Goal: Task Accomplishment & Management: Manage account settings

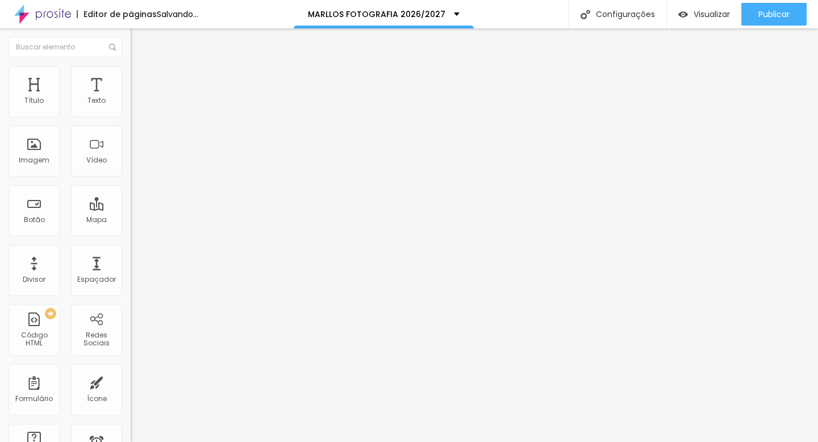
scroll to position [0, 15]
type input "SERGIO & VICTORIA - MONTE ZÁION"
click at [131, 234] on input "https://adobe.ly/3YSeJ4e" at bounding box center [199, 228] width 136 height 11
drag, startPoint x: 103, startPoint y: 238, endPoint x: 0, endPoint y: 238, distance: 103.3
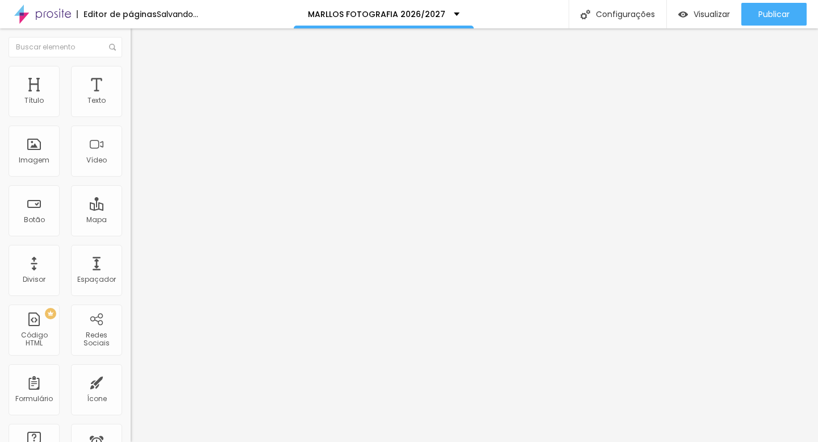
click at [131, 238] on div "Texto SERGIO & VICTORIA - MONTE ZÁION Alinhamento Tamanho Normal Pequeno Normal…" at bounding box center [196, 175] width 131 height 172
paste input "https://lightroom.adobe.com/shares/72de548ab0d148a6b9834b4b0d0ba844"
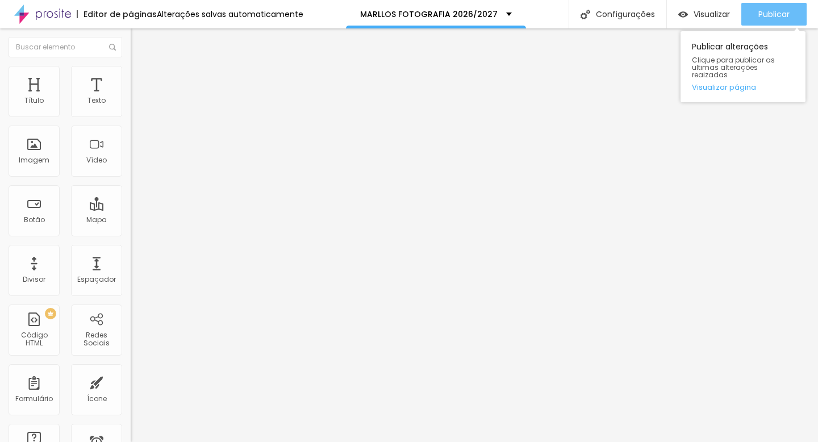
type input "https://lightroom.adobe.com/shares/72de548ab0d148a6b9834b4b0d0ba844"
click at [768, 16] on span "Publicar" at bounding box center [773, 14] width 31 height 9
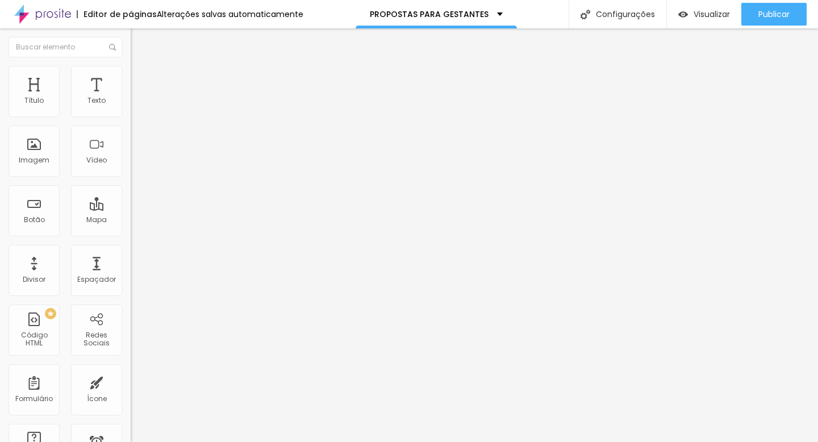
click at [131, 66] on li "Avançado" at bounding box center [196, 71] width 131 height 11
click at [131, 66] on li "Estilo" at bounding box center [196, 60] width 131 height 11
click at [131, 168] on button "button" at bounding box center [139, 162] width 16 height 12
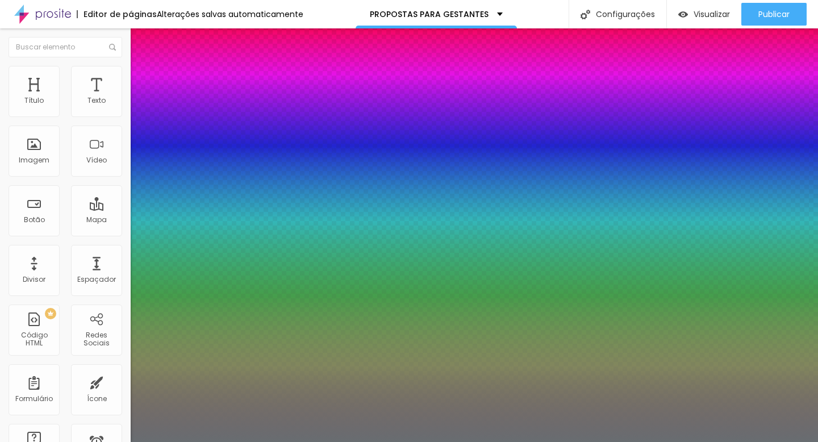
type input "1"
type input "0.5"
select select "Mitr"
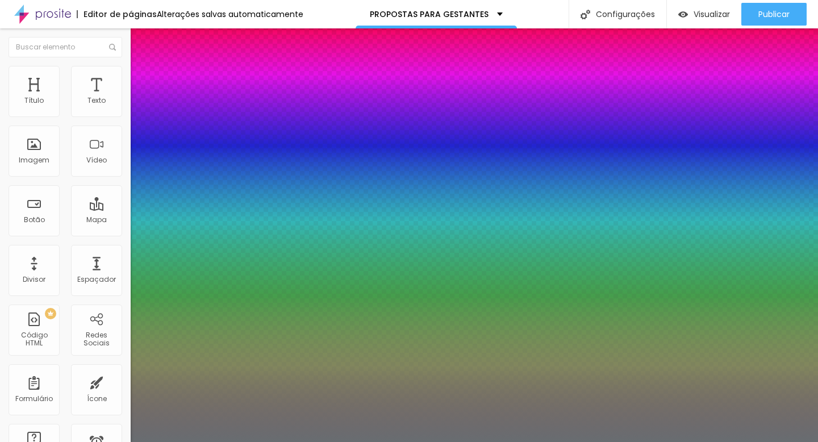
type input "1"
type input "0.5"
type input "1"
type input "0.5"
type input "1"
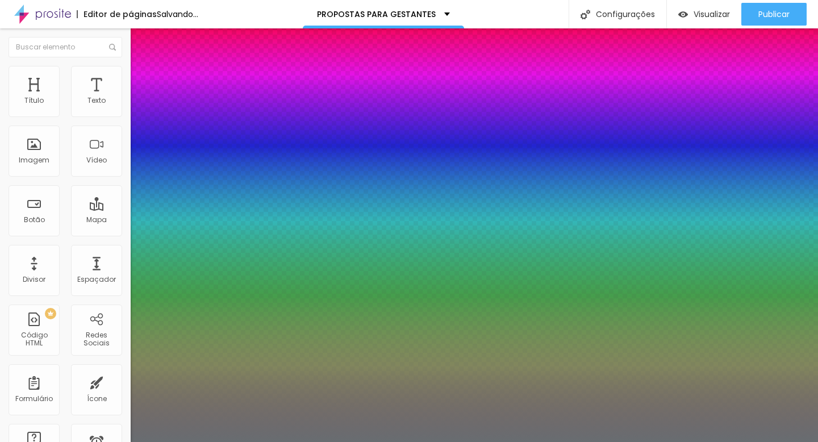
type input "0.5"
select select "MontserratBlack"
type input "1"
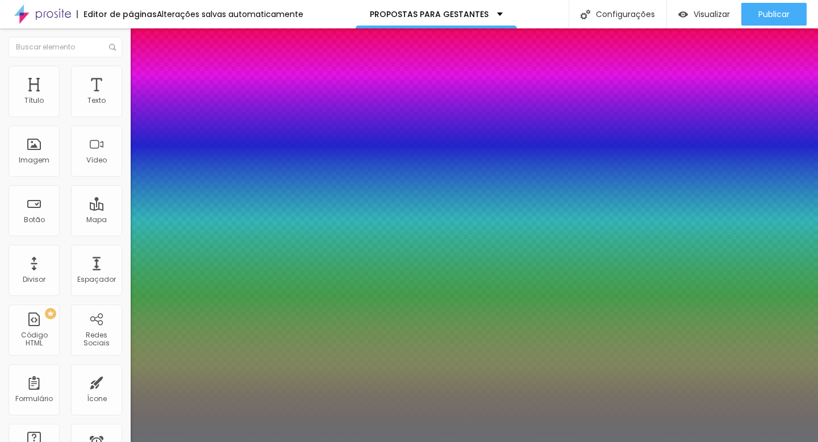
type input "0.5"
type input "1"
type input "0.5"
type input "1"
type input "0.5"
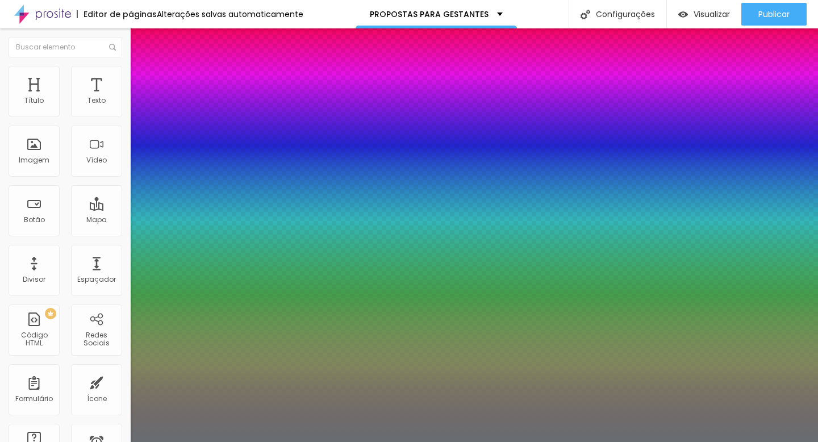
select select "MontserratLight"
type input "1"
type input "0.5"
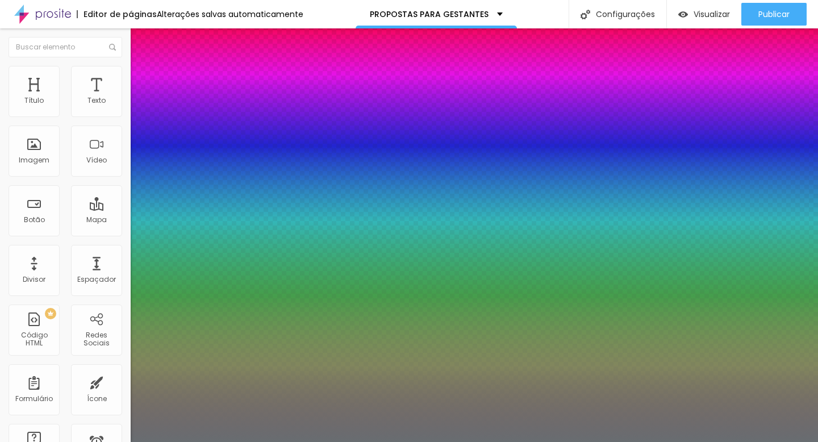
type input "1"
type input "0.5"
type input "1"
type input "0.5"
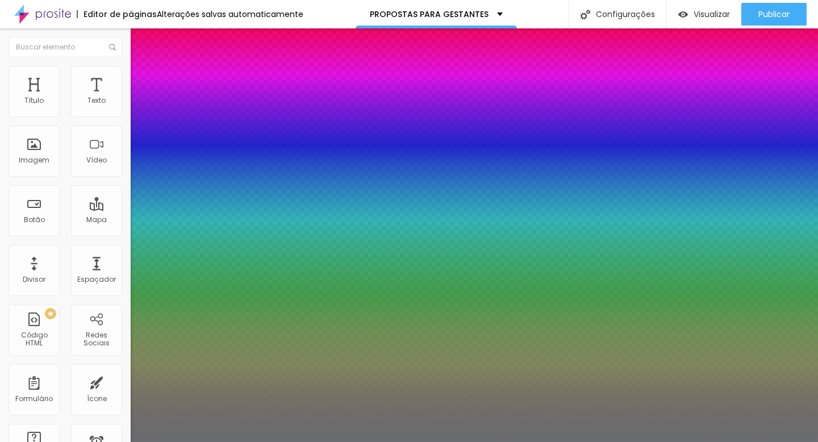
select select "MontserratThin"
type input "1"
type input "0.5"
type input "1"
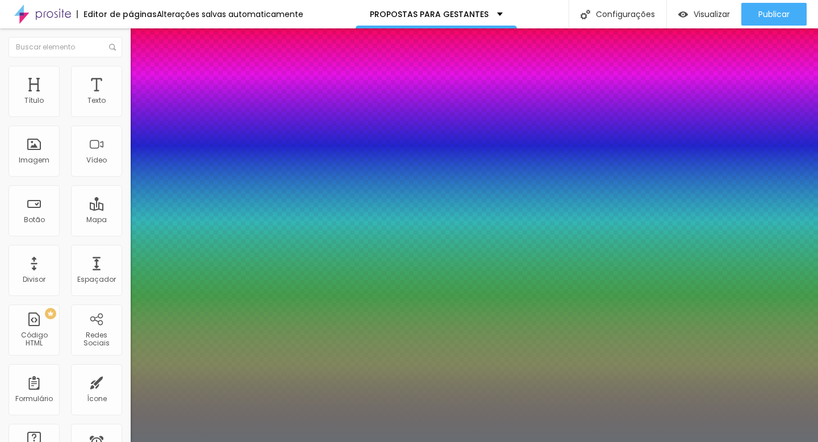
type input "0.5"
type input "1"
type input "0.5"
click at [499, 441] on div at bounding box center [409, 442] width 818 height 0
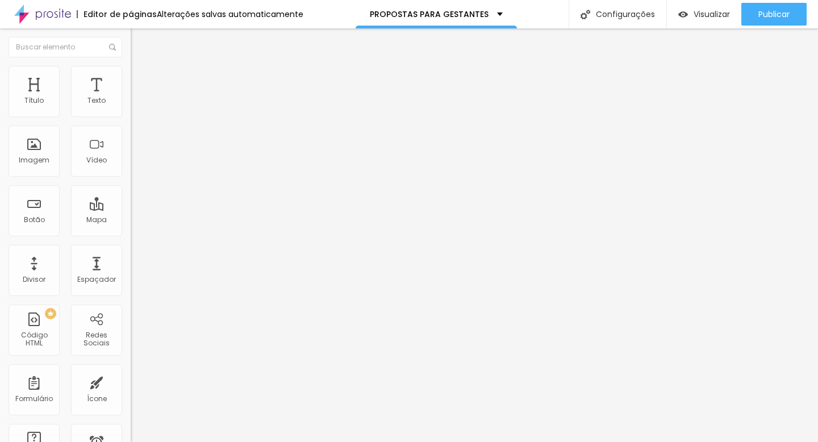
click at [131, 168] on button "button" at bounding box center [139, 162] width 16 height 12
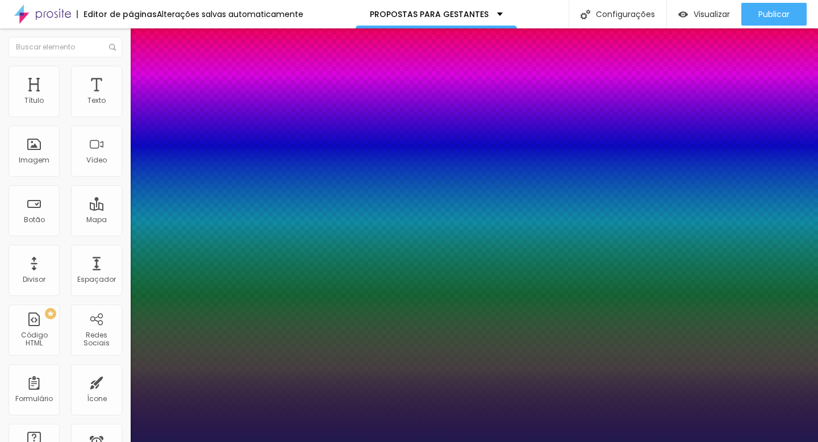
type input "1"
select select "Monoton-Regular"
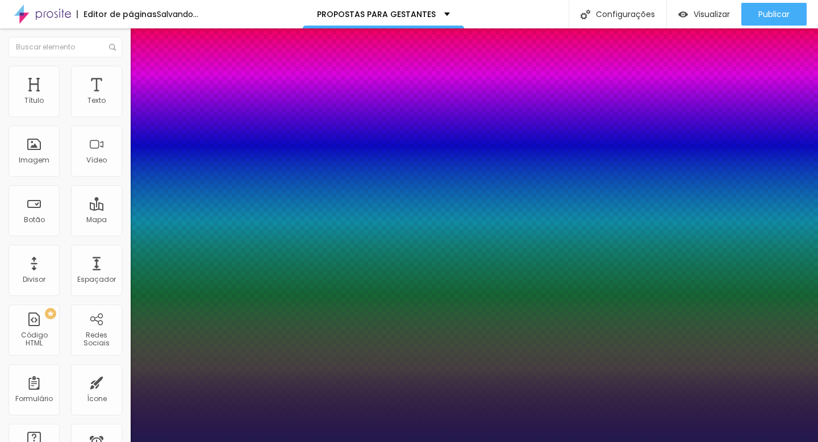
type input "1"
select select "MontserratLight"
type input "1"
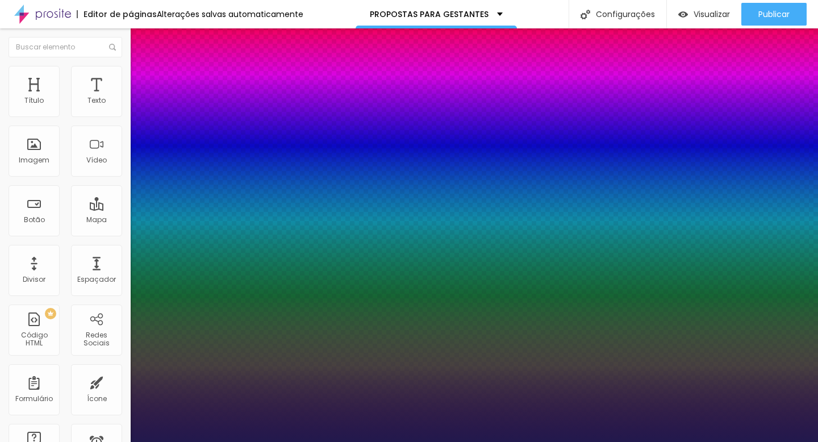
select select "MontserratThin"
type input "1"
click at [630, 441] on div at bounding box center [409, 442] width 818 height 0
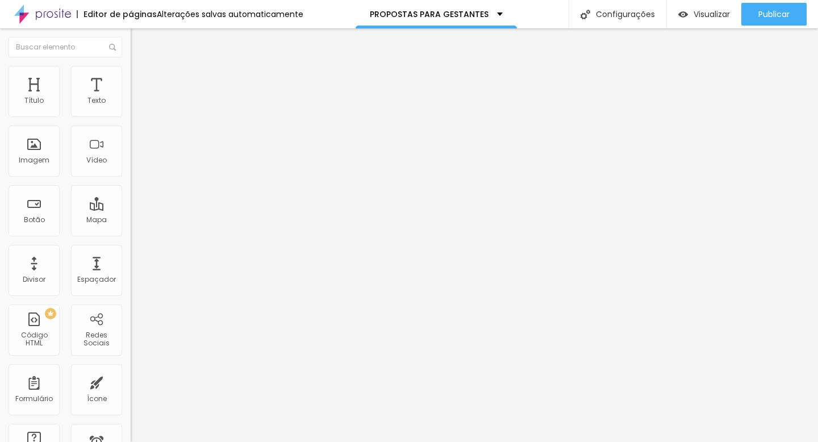
click at [135, 106] on icon "button" at bounding box center [138, 102] width 7 height 7
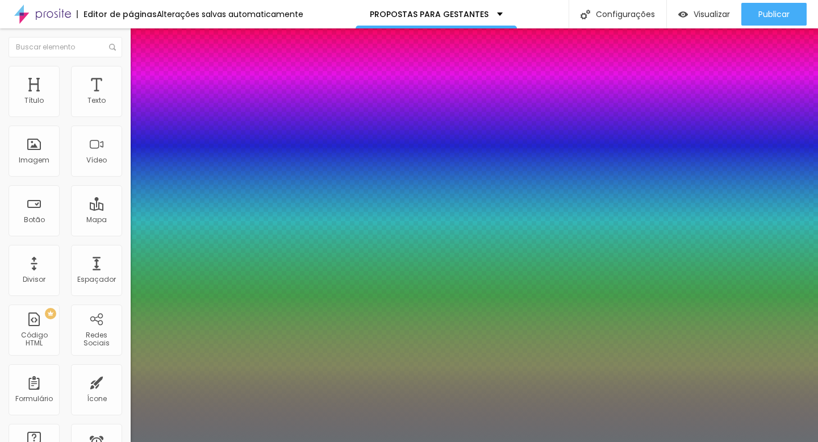
select select "MontserratThin"
click at [374, 441] on div at bounding box center [409, 442] width 818 height 0
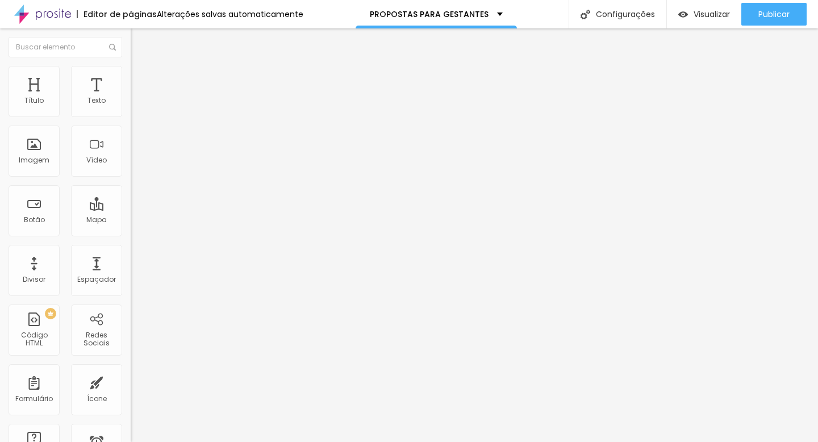
click at [131, 70] on li "Estilo" at bounding box center [196, 71] width 131 height 11
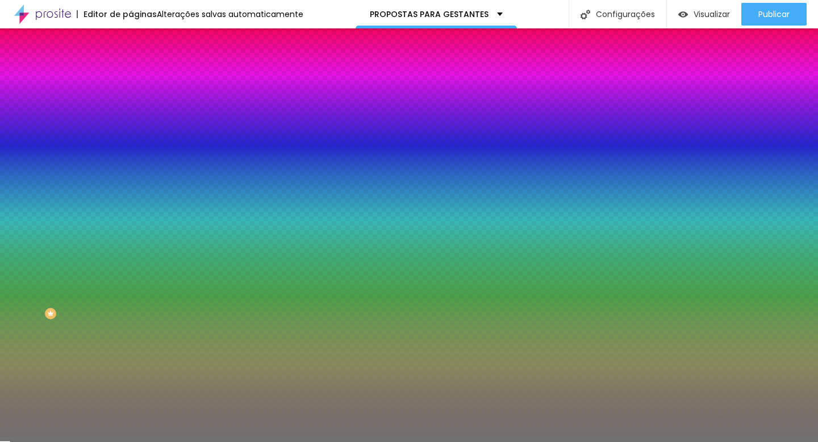
type input "17"
type input "16"
type input "15"
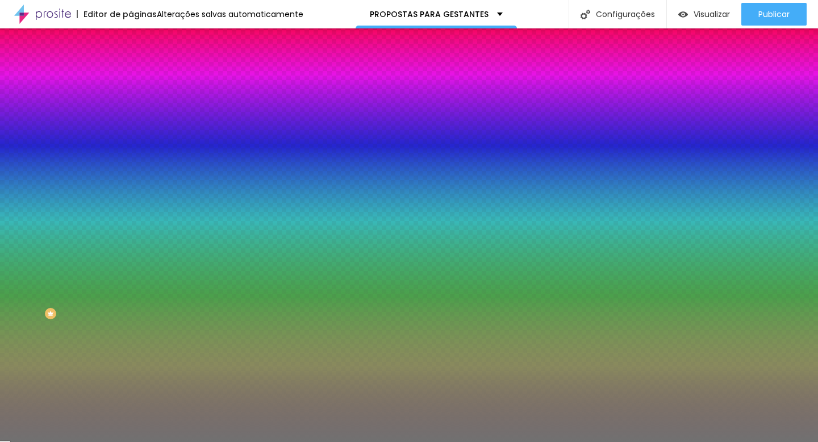
type input "15"
type input "14"
type input "13"
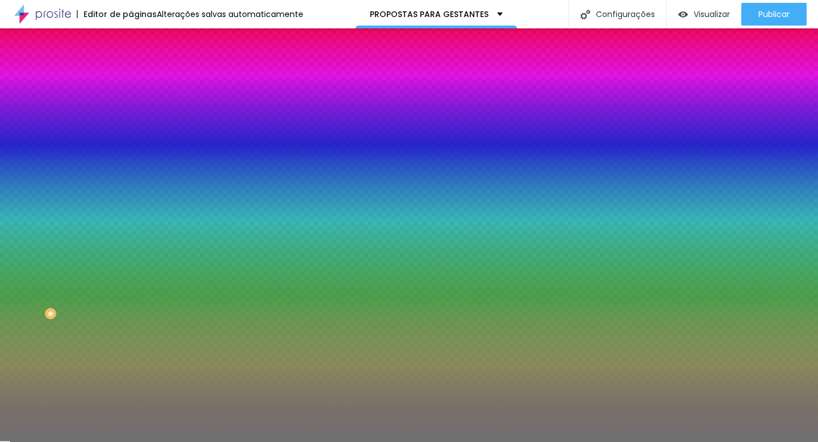
type input "12"
type input "11"
type input "10"
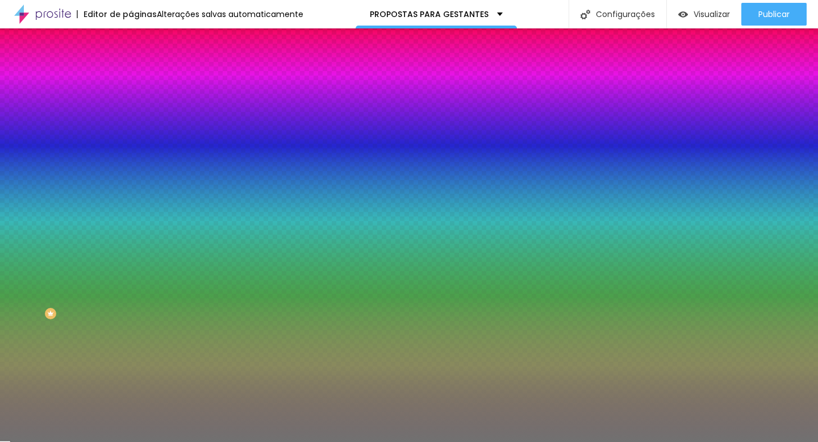
type input "10"
type input "13"
type input "18"
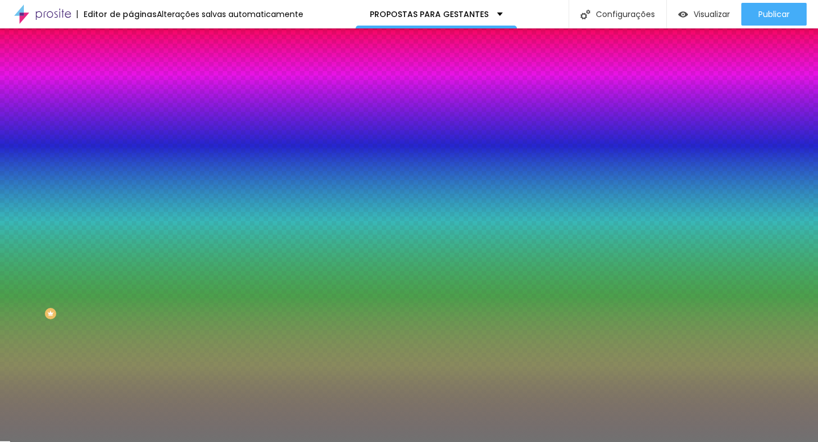
type input "22"
type input "27"
type input "31"
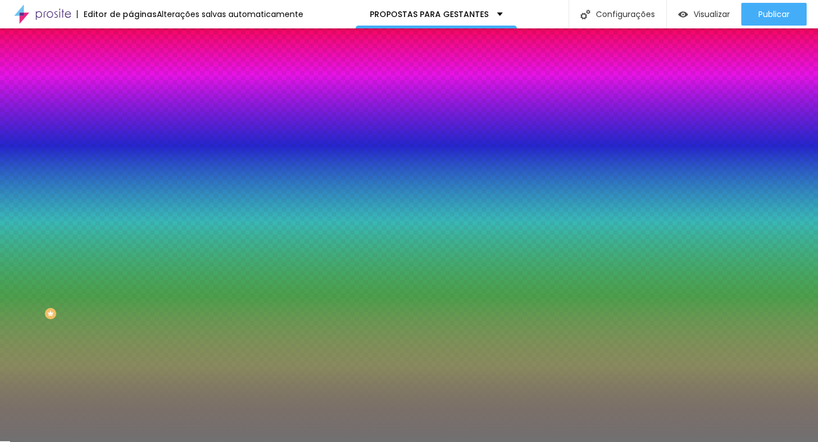
type input "31"
type input "34"
type input "38"
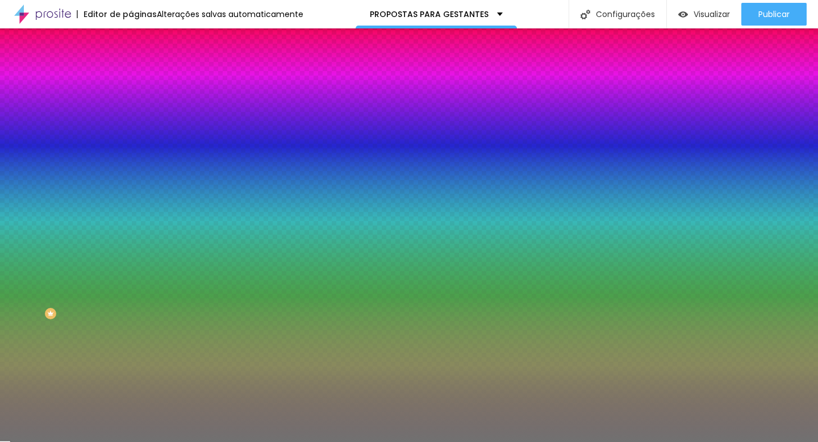
type input "41"
type input "44"
type input "47"
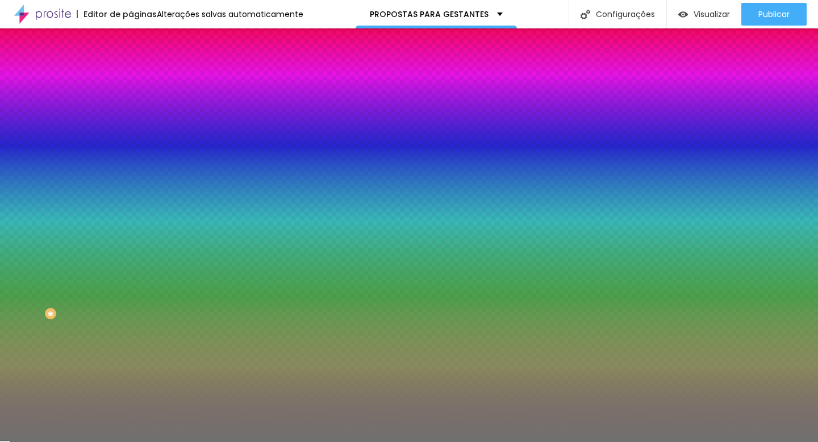
type input "47"
type input "49"
type input "52"
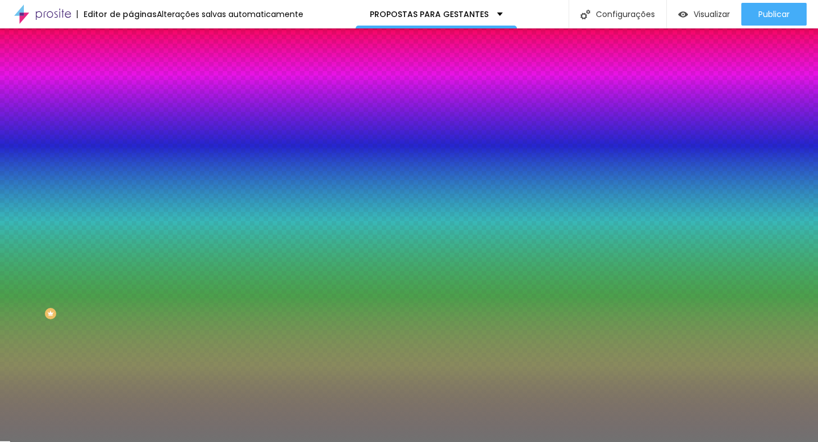
type input "54"
type input "56"
type input "57"
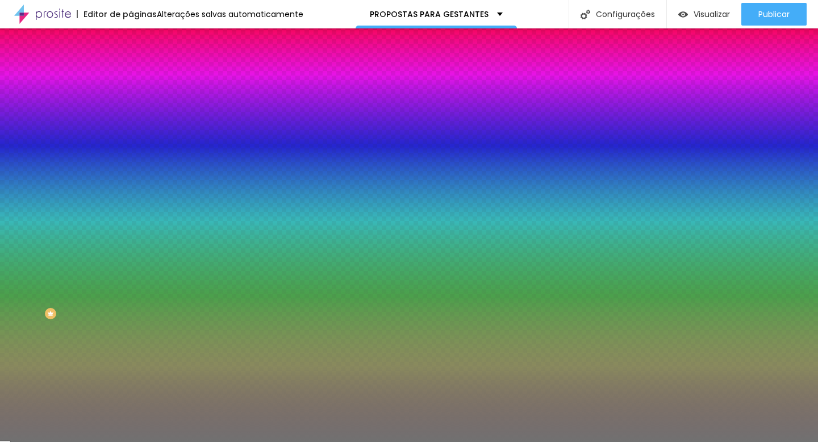
type input "57"
type input "59"
type input "61"
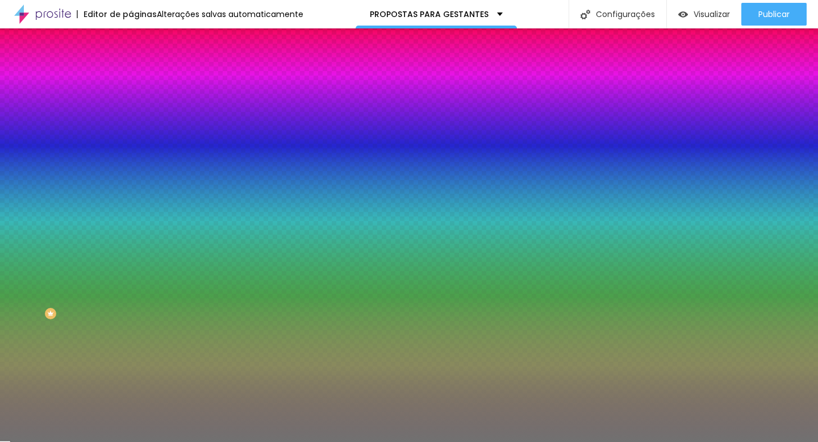
type input "63"
type input "64"
type input "63"
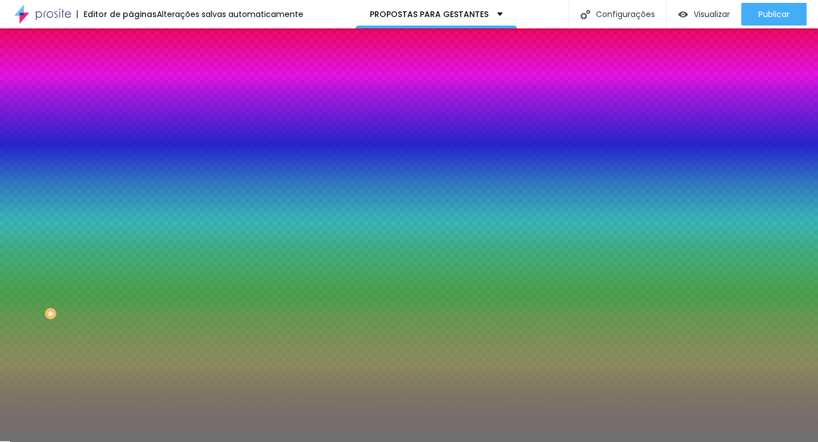
type input "63"
type input "62"
drag, startPoint x: 22, startPoint y: 149, endPoint x: 72, endPoint y: 154, distance: 50.8
click at [131, 149] on div at bounding box center [196, 144] width 131 height 10
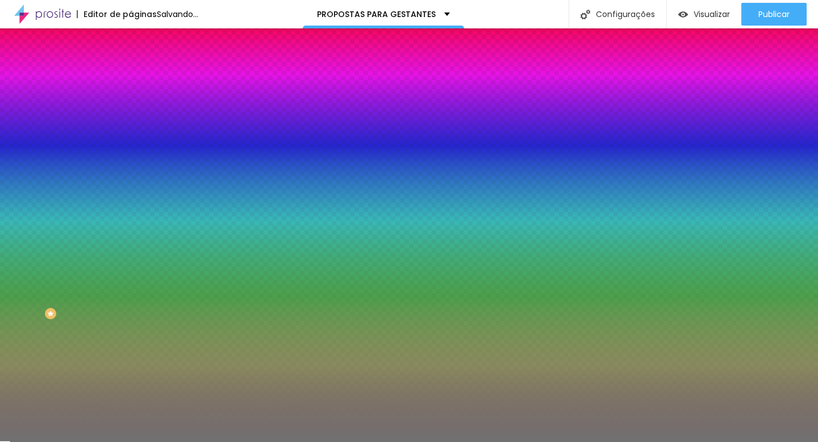
type input "1"
drag, startPoint x: 18, startPoint y: 180, endPoint x: 9, endPoint y: 180, distance: 9.1
type input "1"
click at [131, 177] on input "range" at bounding box center [167, 171] width 73 height 9
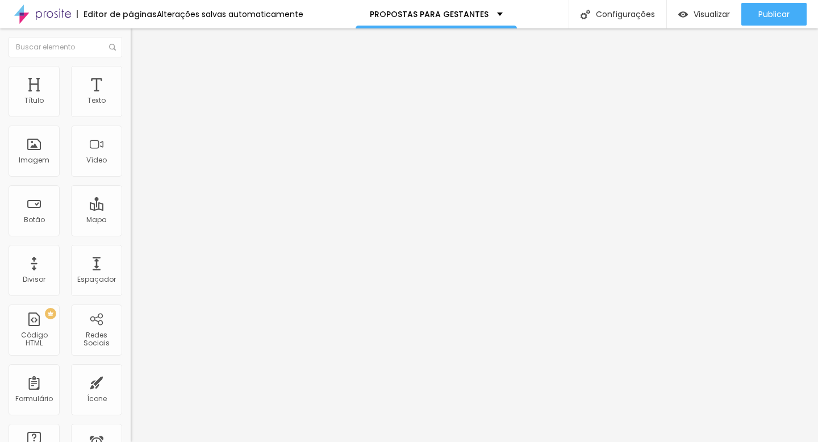
click at [131, 98] on span "Trocar imagem" at bounding box center [162, 93] width 62 height 10
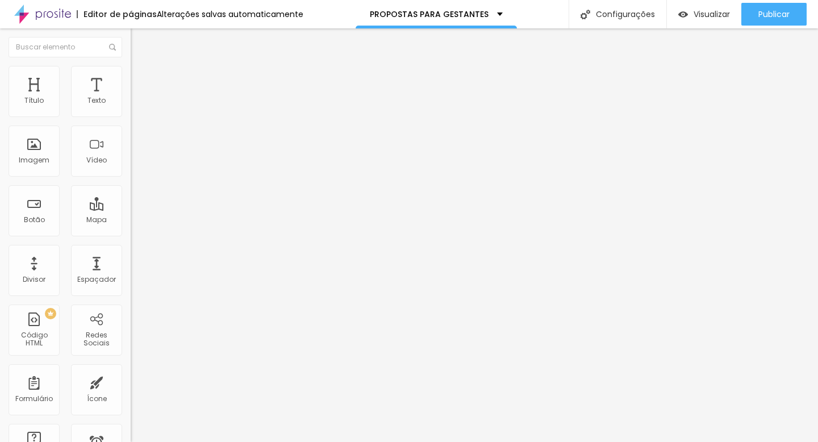
click at [131, 98] on span "Trocar imagem" at bounding box center [162, 93] width 62 height 10
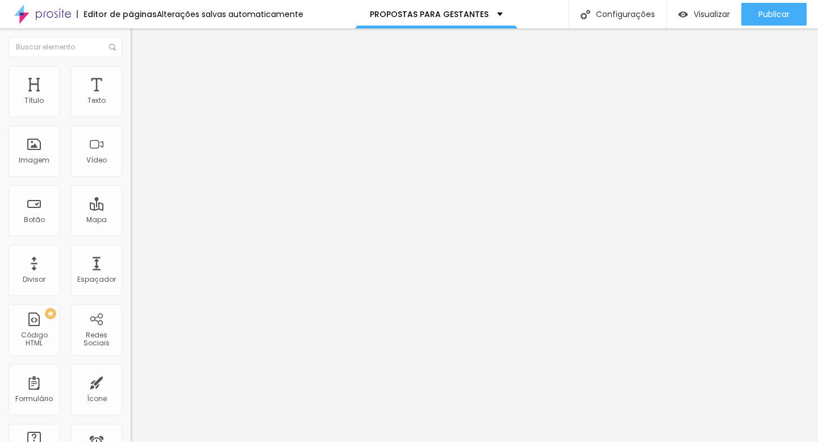
click at [45, 156] on div "Imagem" at bounding box center [34, 160] width 31 height 8
click at [131, 98] on span "Trocar imagem" at bounding box center [162, 93] width 62 height 10
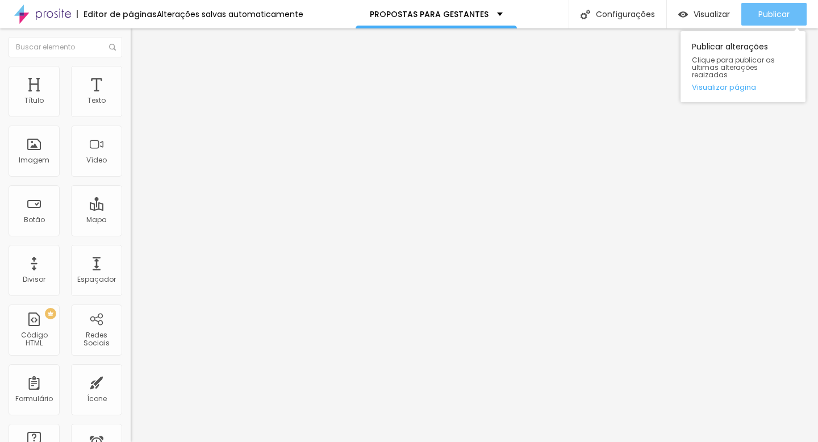
click at [777, 16] on span "Publicar" at bounding box center [773, 14] width 31 height 9
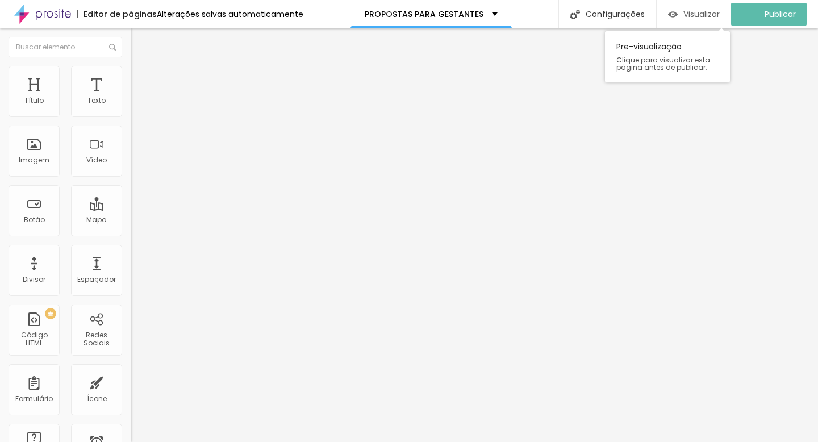
click at [707, 17] on span "Visualizar" at bounding box center [701, 14] width 36 height 9
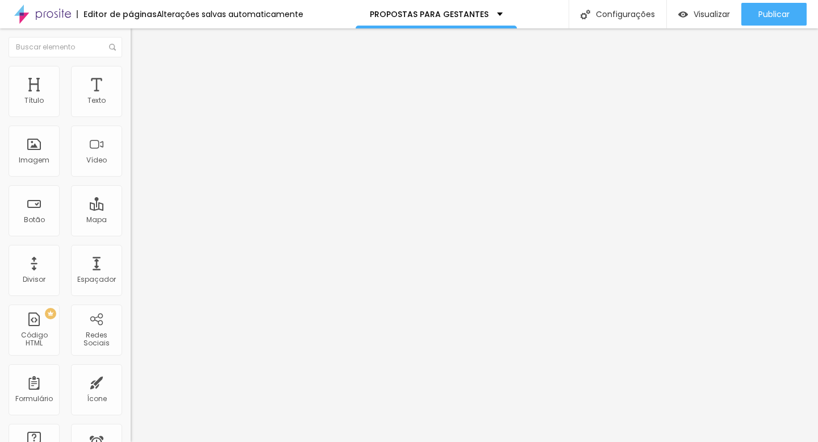
scroll to position [1, 0]
drag, startPoint x: 72, startPoint y: 130, endPoint x: 0, endPoint y: 124, distance: 71.8
click at [131, 125] on div "Texto [PERSON_NAME] & [PERSON_NAME] - Recebendo o [PERSON_NAME] Tamanho Normal …" at bounding box center [196, 175] width 131 height 172
drag, startPoint x: 51, startPoint y: 127, endPoint x: 118, endPoint y: 128, distance: 67.6
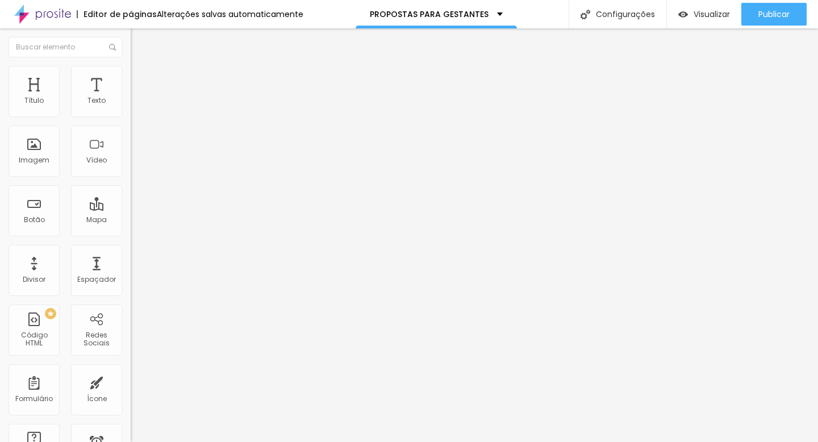
click at [131, 107] on input "[PERSON_NAME] & [PERSON_NAME] - Recebendo o [PERSON_NAME]" at bounding box center [199, 100] width 136 height 11
drag, startPoint x: 114, startPoint y: 128, endPoint x: 92, endPoint y: 124, distance: 22.4
click at [131, 107] on input "[PERSON_NAME] & [PERSON_NAME] - Recebendo o [PERSON_NAME]" at bounding box center [199, 100] width 136 height 11
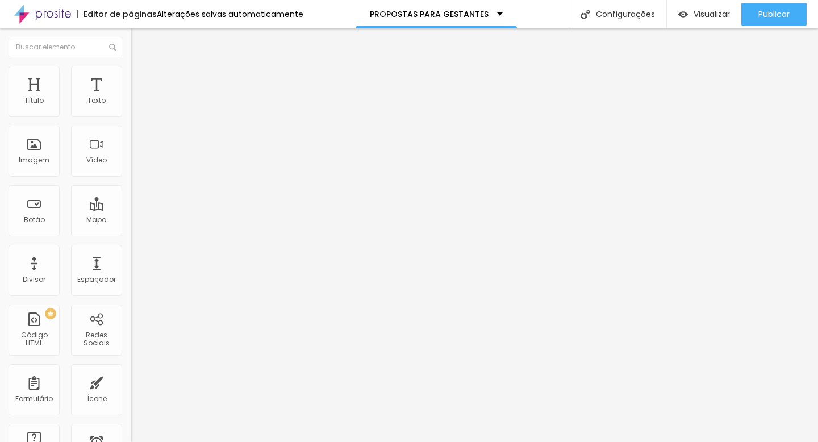
type input "[PERSON_NAME] & [PERSON_NAME]"
drag, startPoint x: 109, startPoint y: 232, endPoint x: 0, endPoint y: 229, distance: 109.0
click at [131, 231] on div "Texto [PERSON_NAME] & [PERSON_NAME] Alinhamento Tamanho Normal Pequeno Normal G…" at bounding box center [196, 175] width 131 height 172
paste input "[URL][DOMAIN_NAME]"
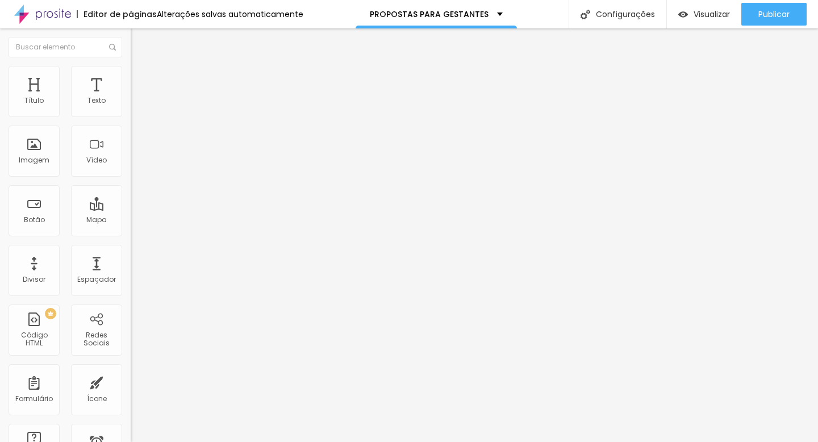
type input "[URL][DOMAIN_NAME]"
type input "Thainá & [PERSON_NAME]"
click at [131, 74] on li "Estilo" at bounding box center [196, 71] width 131 height 11
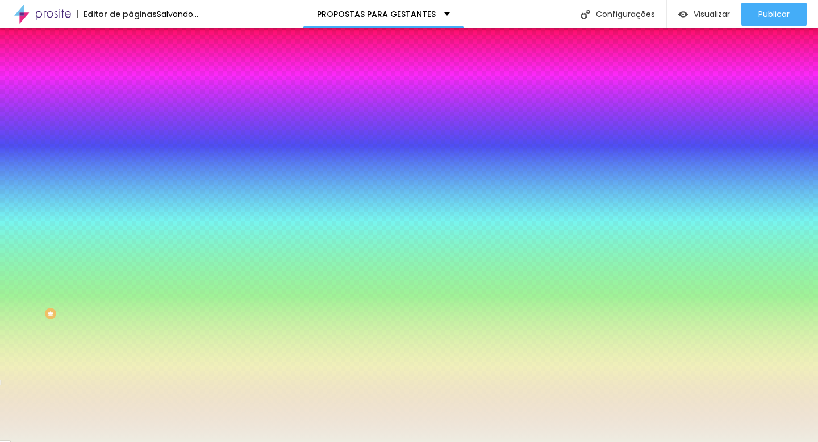
click at [131, 108] on div at bounding box center [196, 108] width 131 height 0
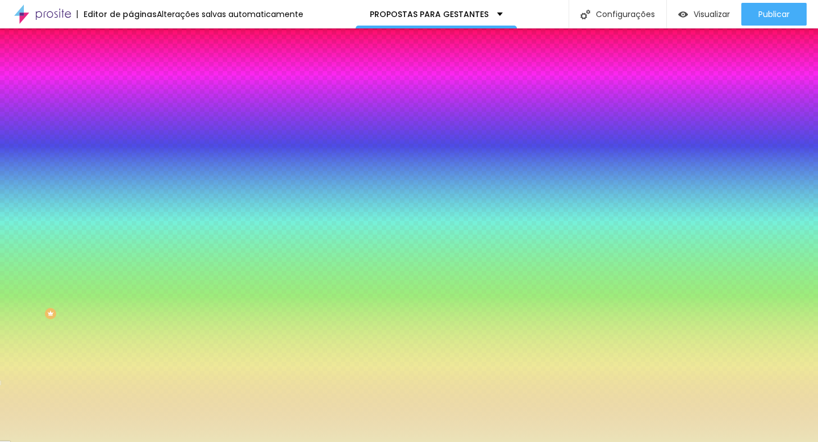
type input "#FFFFFF"
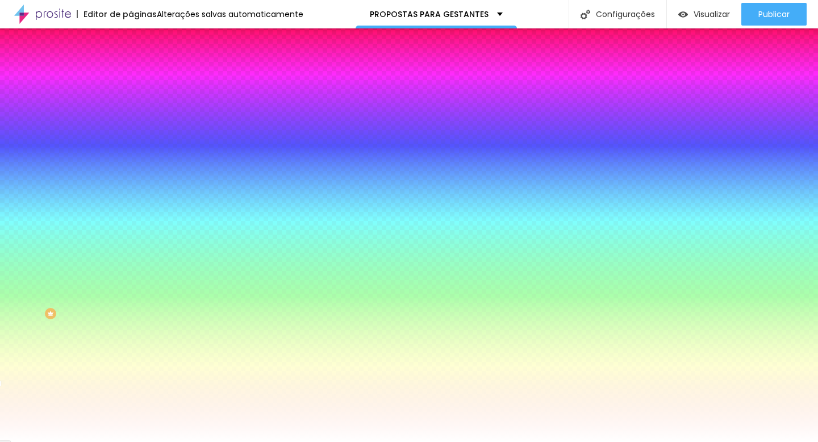
drag, startPoint x: 69, startPoint y: 135, endPoint x: 0, endPoint y: 110, distance: 73.8
click at [131, 110] on div "Cor de fundo Voltar ao padrão #FFFFFF Sombra DESATIVADO Voltar ao padrão Borda …" at bounding box center [196, 139] width 131 height 101
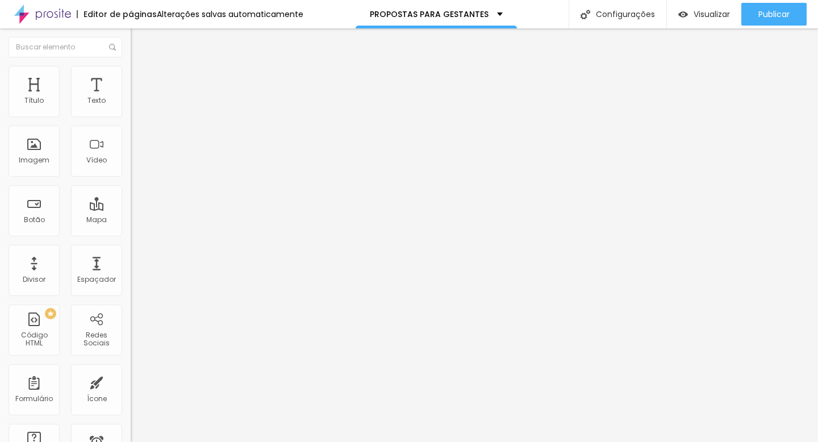
click at [131, 69] on img at bounding box center [136, 71] width 10 height 10
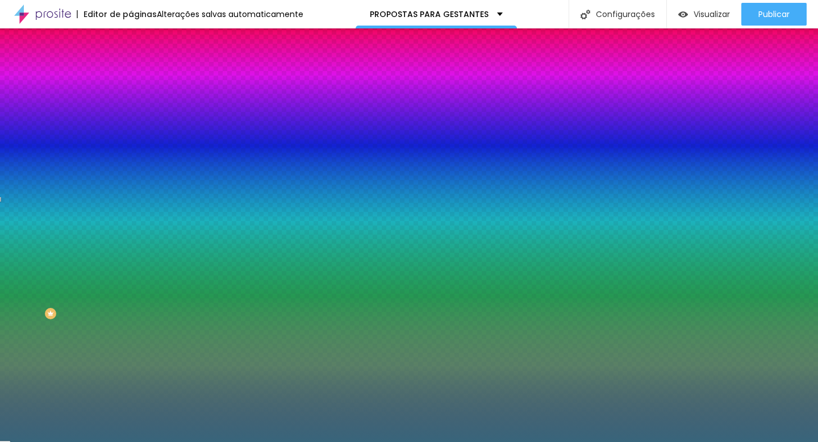
click at [139, 39] on img "button" at bounding box center [143, 41] width 9 height 9
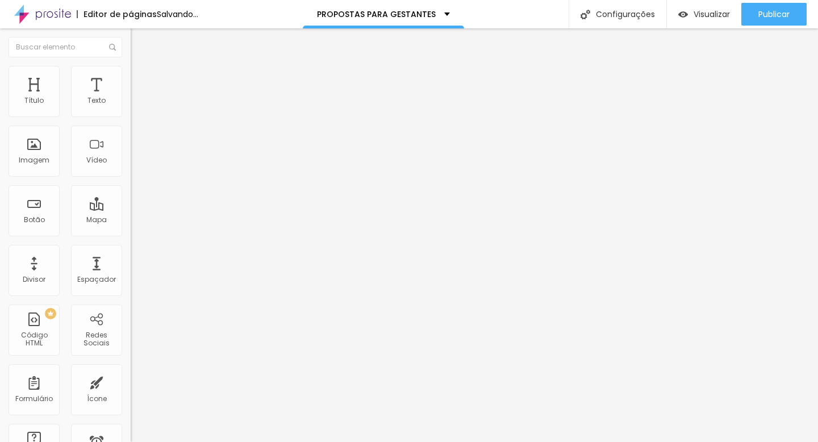
click at [131, 71] on li "Estilo" at bounding box center [196, 71] width 131 height 11
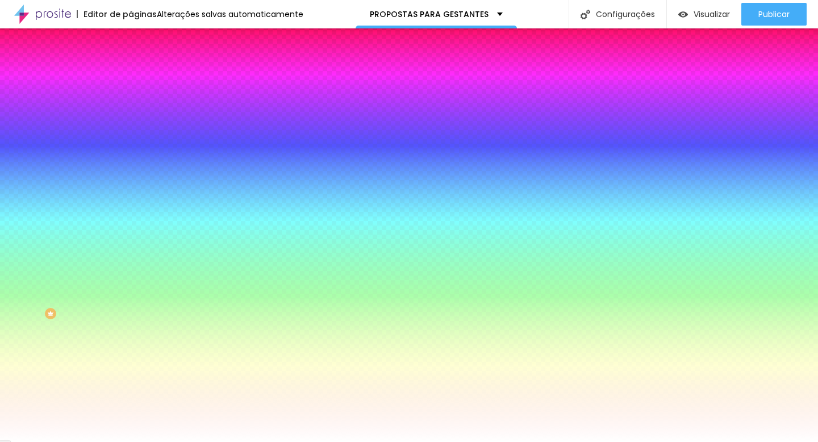
click at [131, 66] on li "Conteúdo" at bounding box center [196, 60] width 131 height 11
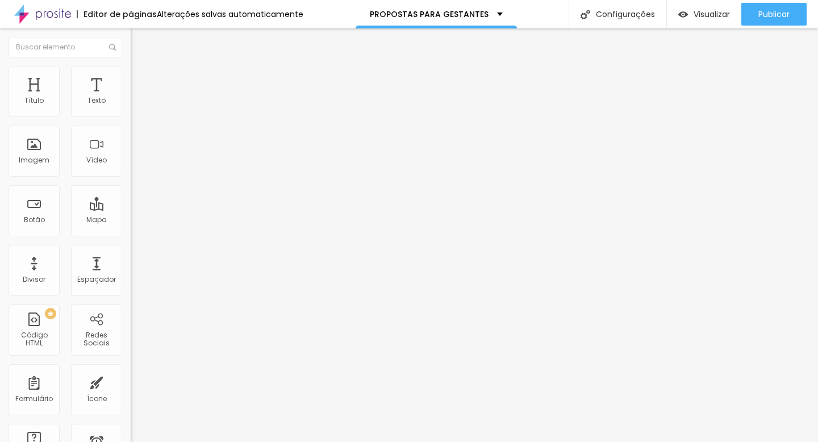
click at [139, 39] on img "button" at bounding box center [143, 41] width 9 height 9
click at [131, 98] on span "Trocar imagem" at bounding box center [162, 93] width 62 height 10
drag, startPoint x: 104, startPoint y: 237, endPoint x: 0, endPoint y: 237, distance: 104.5
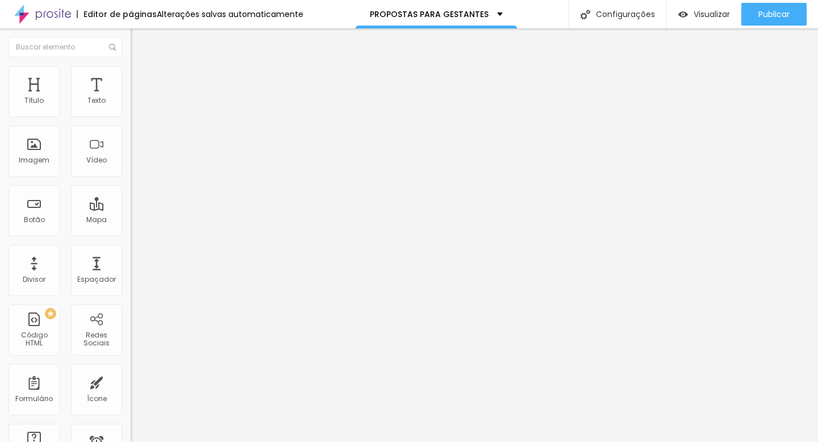
click at [131, 237] on div "Texto Thainá & [PERSON_NAME] Alinhamento [GEOGRAPHIC_DATA] Link URL [URL][DOMAI…" at bounding box center [196, 175] width 131 height 172
click at [131, 98] on span "Trocar imagem" at bounding box center [162, 93] width 62 height 10
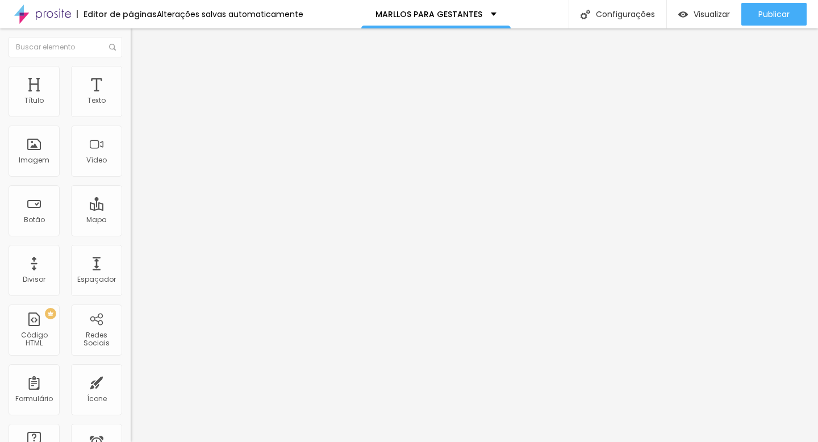
click at [131, 98] on span "Trocar imagem" at bounding box center [162, 93] width 62 height 10
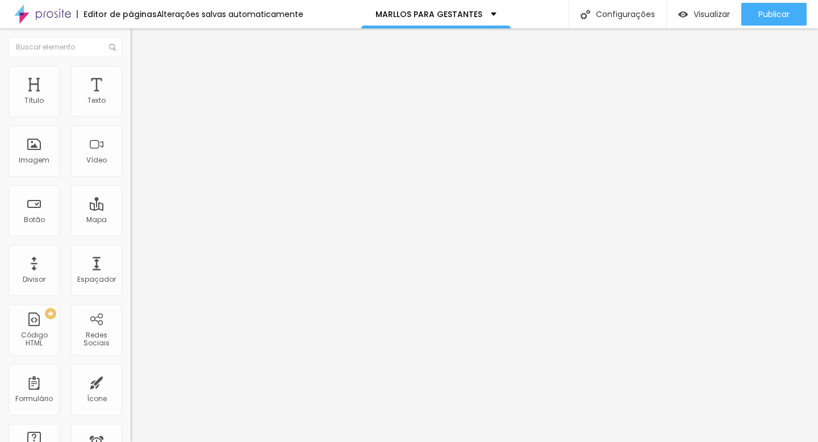
click at [131, 98] on span "Trocar imagem" at bounding box center [162, 93] width 62 height 10
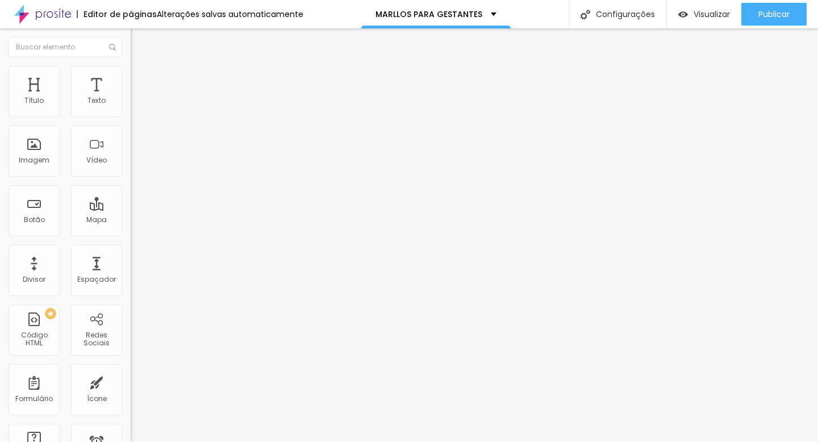
click at [131, 98] on span "Trocar imagem" at bounding box center [162, 93] width 62 height 10
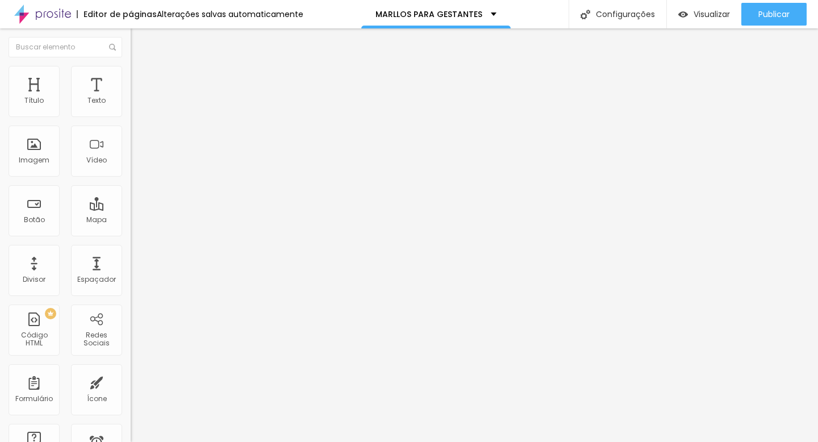
click at [131, 98] on span "Trocar imagem" at bounding box center [162, 93] width 62 height 10
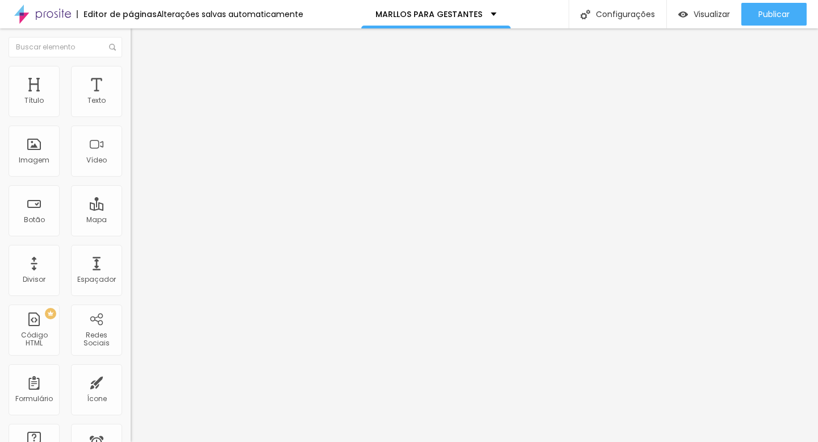
click at [131, 98] on span "Trocar imagem" at bounding box center [162, 93] width 62 height 10
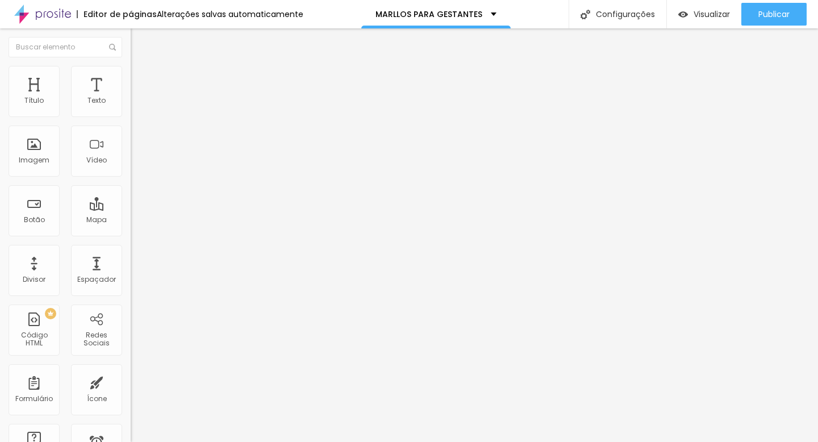
click at [131, 107] on input "GLORIA & FELIPE - COPACABANA PALACE" at bounding box center [199, 100] width 136 height 11
type input "THAINÁ & ALESSIO - PERINATAL/RJ"
drag, startPoint x: 113, startPoint y: 236, endPoint x: 0, endPoint y: 235, distance: 113.0
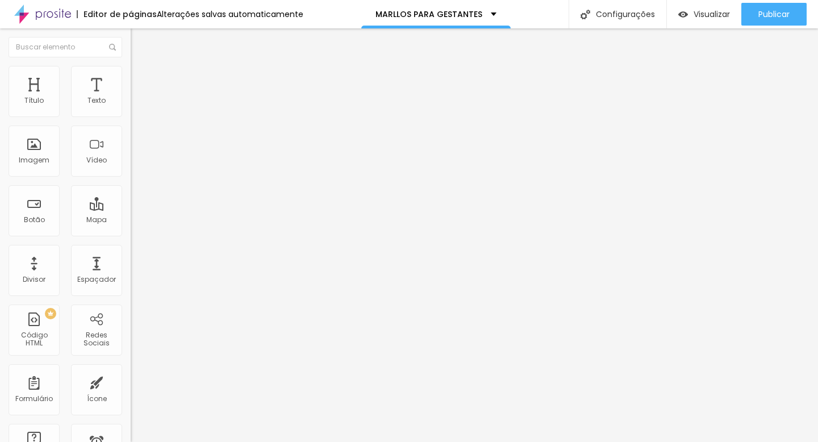
click at [131, 235] on div "Texto THAINÁ & ALESSIO - PERINATAL/RJ Alinhamento Tamanho Normal Pequeno Normal…" at bounding box center [196, 175] width 131 height 172
paste input "https://lightroom.adobe.com/shares/a415632c67a444d98612fc0f62c30b3d"
type input "https://lightroom.adobe.com/shares/a415632c67a444d98612fc0f62c30b3d"
type input "S"
type input "SERGIO & TITI - PERINATAL/RJ"
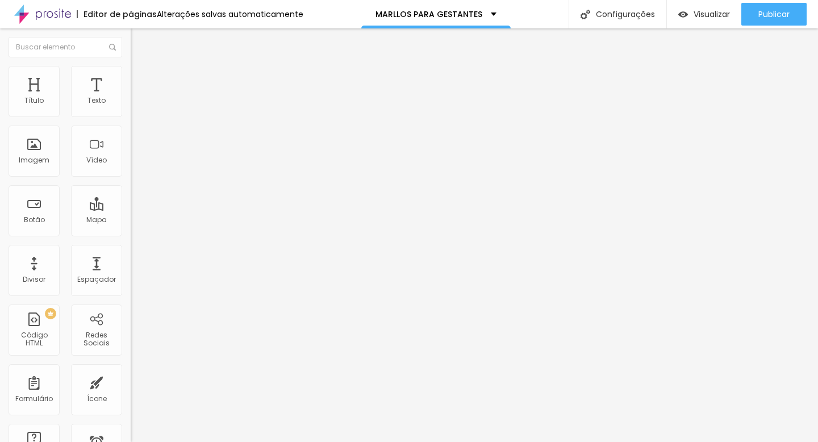
paste input "[URL][DOMAIN_NAME]"
type input "[URL][DOMAIN_NAME]"
type input "LOHAYNNE & DANIEL - PRAINHA *ENSAIO"
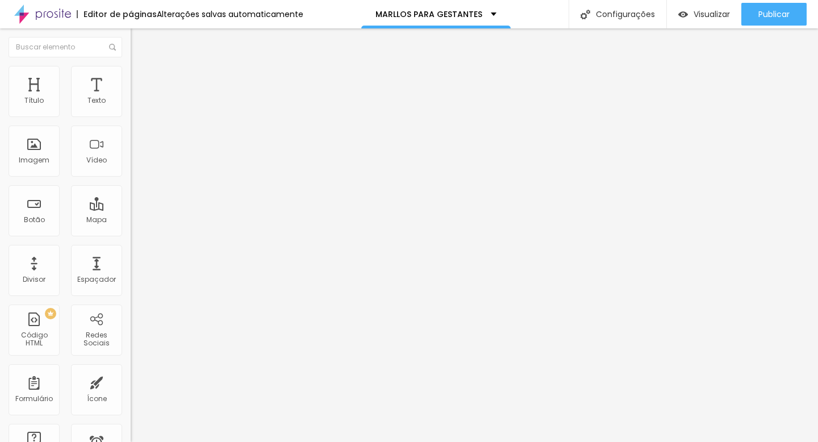
scroll to position [0, 0]
drag, startPoint x: 109, startPoint y: 232, endPoint x: 0, endPoint y: 232, distance: 109.0
click at [131, 232] on div "Texto LOHAYNNE & DANIEL - PRAINHA *ENSAIO Alinhamento Tamanho Normal Pequeno No…" at bounding box center [196, 175] width 131 height 172
paste input "https://lightroom.adobe.com/shares/5f162a3f0ed94a48aa5a9684ac0336ca"
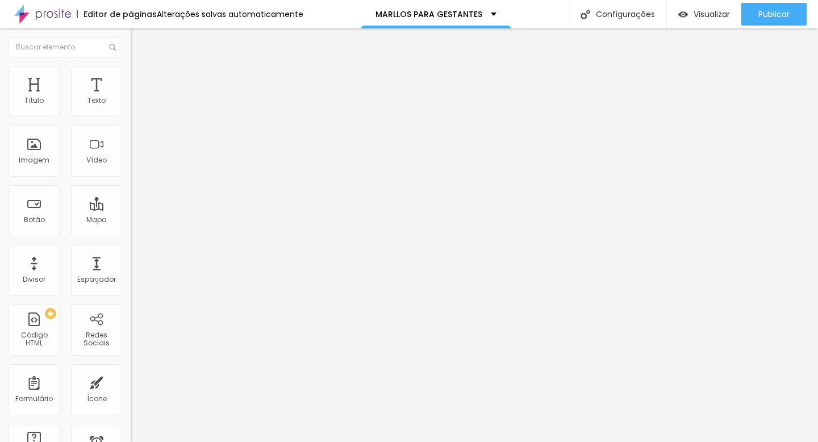
type input "https://lightroom.adobe.com/shares/5f162a3f0ed94a48aa5a9684ac0336ca"
click at [131, 107] on input "KARINA & ANDERSON - IBITIPOCA" at bounding box center [199, 100] width 136 height 11
type input "CLAUDIA & AUGUSTO - PRAINHA *ENSAIO"
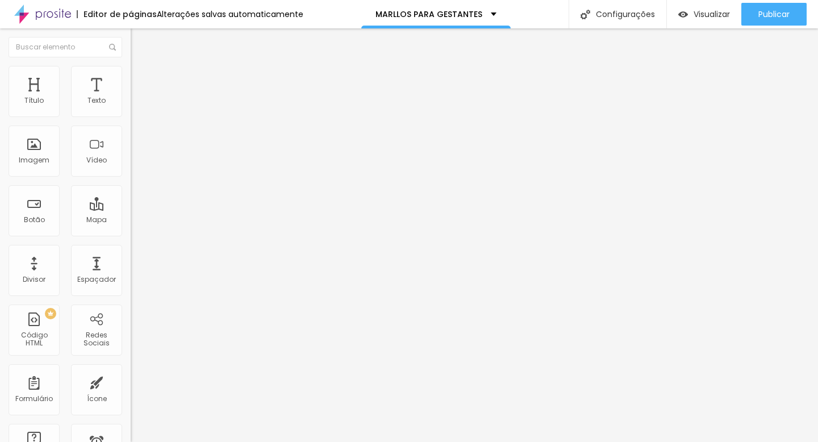
scroll to position [0, 0]
paste input "https://adobe.ly/4hUrMZz"
type input "https://adobe.ly/4hUrMZz"
drag, startPoint x: 110, startPoint y: 237, endPoint x: 11, endPoint y: 236, distance: 98.8
click at [131, 234] on input "https://adobe.ly/4hUrMZz" at bounding box center [199, 228] width 136 height 11
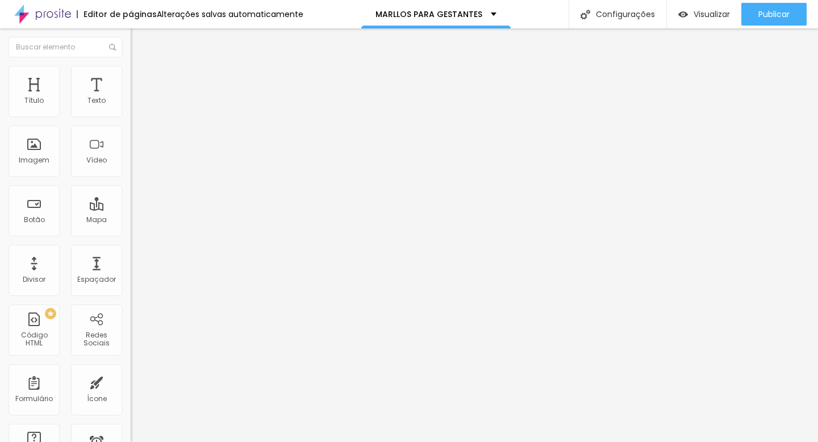
paste input "https://adobe.ly/4hUrMZz"
type input "https://adobe.ly/4hUrMZz"
paste input "https://www.instagram.com/italomarllos/"
type input "https://www.instagram.com/italomarllos/"
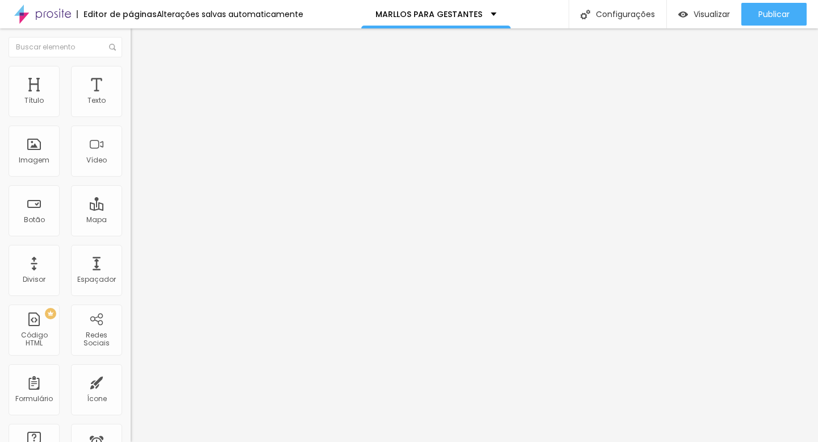
scroll to position [0, 0]
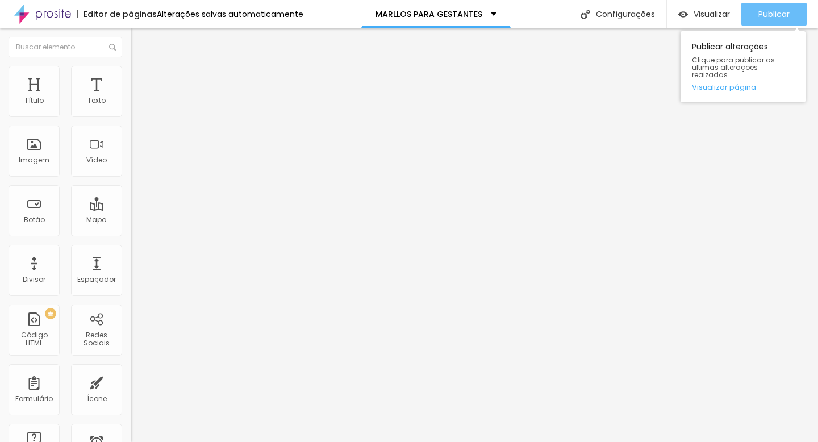
click at [773, 16] on span "Publicar" at bounding box center [773, 14] width 31 height 9
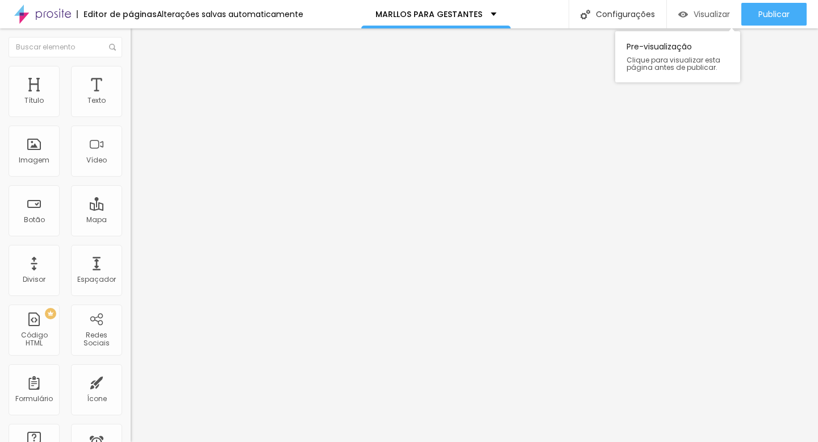
click at [714, 10] on span "Visualizar" at bounding box center [711, 14] width 36 height 9
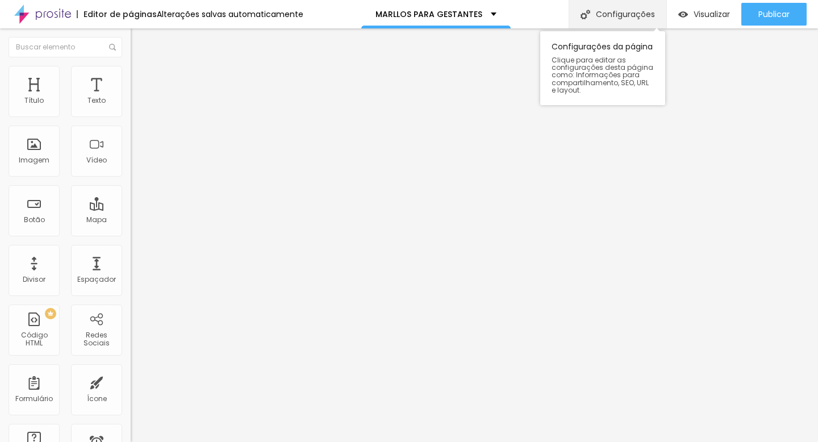
click at [630, 14] on div "Configurações" at bounding box center [617, 14] width 98 height 28
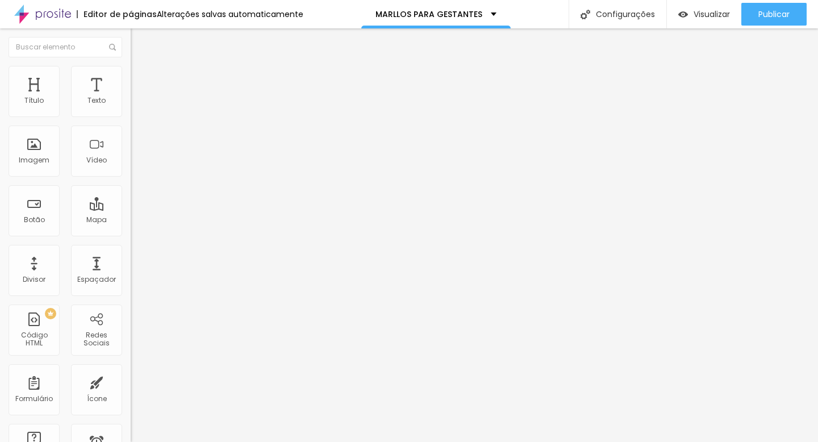
drag, startPoint x: 406, startPoint y: 308, endPoint x: 303, endPoint y: 307, distance: 102.8
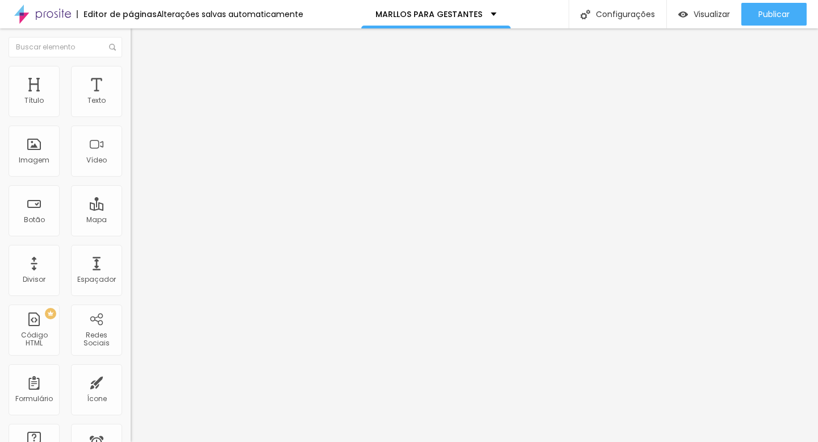
type input "o"
type input "OS MARLLOS PARA GESTANTES"
drag, startPoint x: 508, startPoint y: 365, endPoint x: 308, endPoint y: 362, distance: 199.3
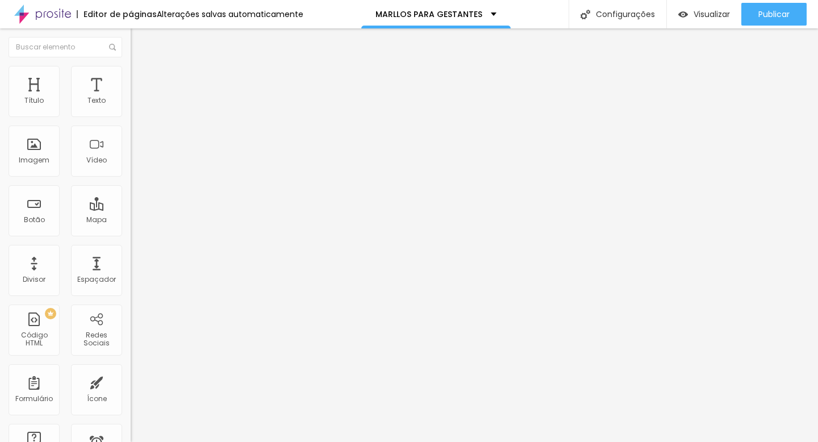
type textarea "Seremos os seus olhos enquanto tudo acontece e você VIVE!!"
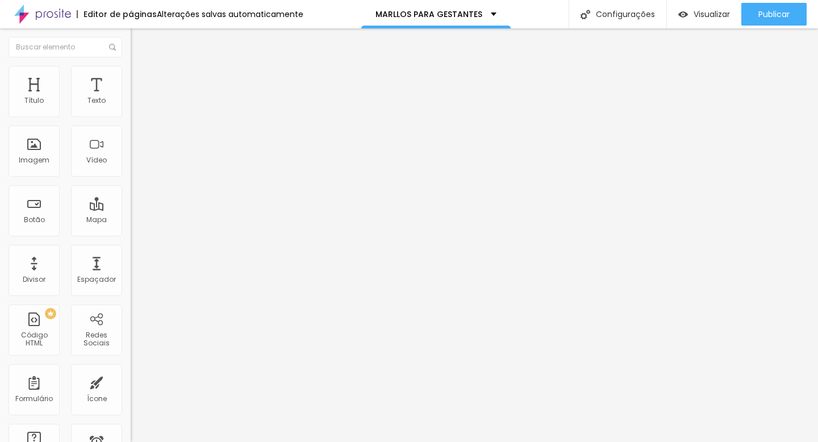
drag, startPoint x: 535, startPoint y: 181, endPoint x: 300, endPoint y: 182, distance: 235.6
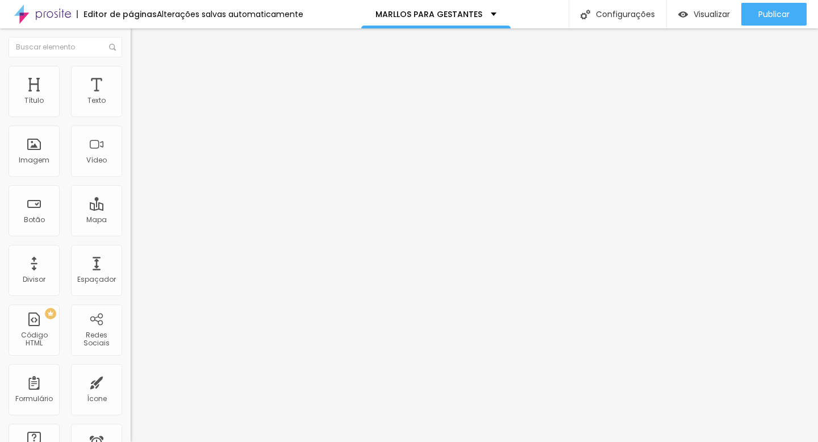
drag, startPoint x: 312, startPoint y: 179, endPoint x: 497, endPoint y: 179, distance: 185.1
type input "Planos para a sua gestação."
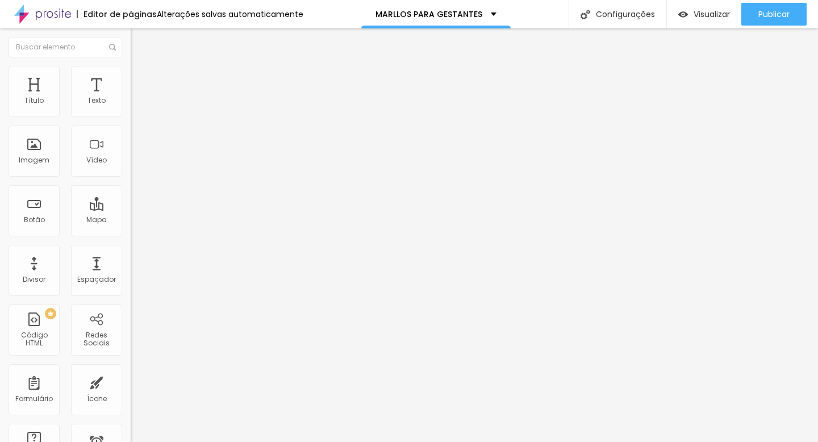
type textarea "Seremos os seus olhos enquanto tudo acontece!!"
drag, startPoint x: 499, startPoint y: 322, endPoint x: 543, endPoint y: 321, distance: 44.3
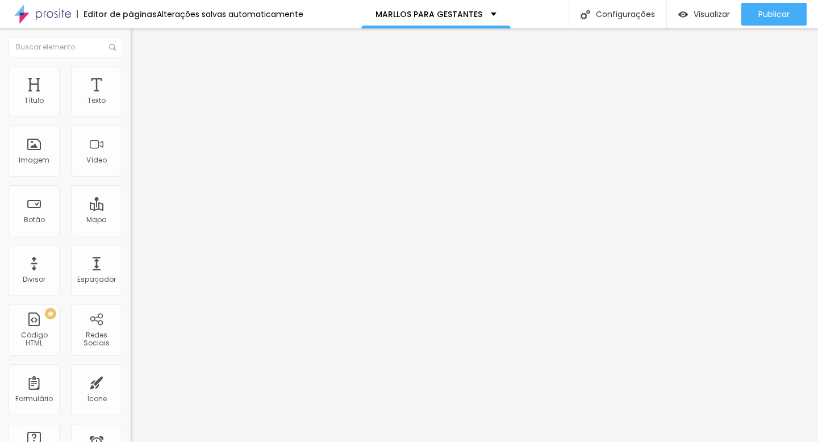
type textarea "Seremos os seus olhos enquanto tudo acontece!!"
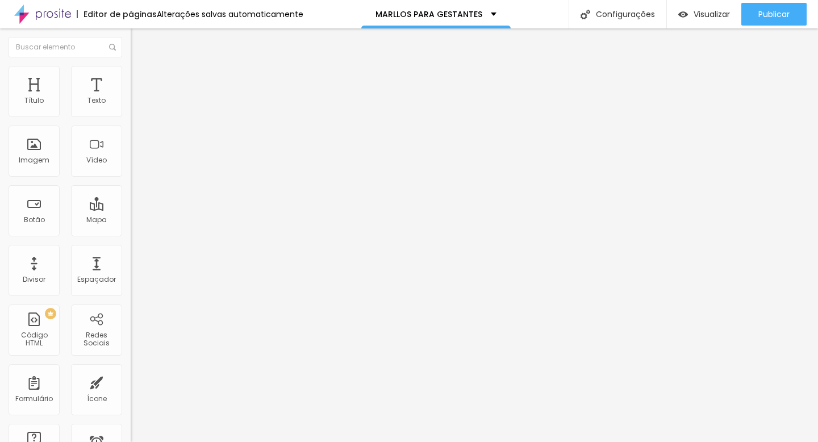
scroll to position [0, 0]
drag, startPoint x: 389, startPoint y: 342, endPoint x: 281, endPoint y: 279, distance: 124.9
type textarea "parto ensaio gestante partos rio de janeiro"
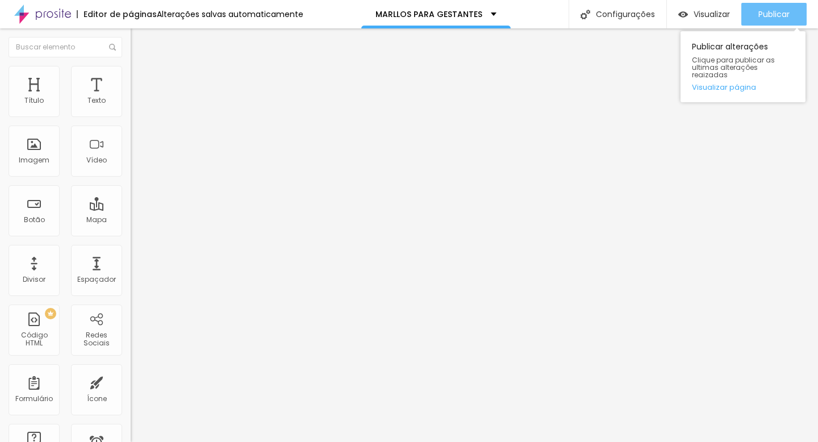
click at [769, 16] on span "Publicar" at bounding box center [773, 14] width 31 height 9
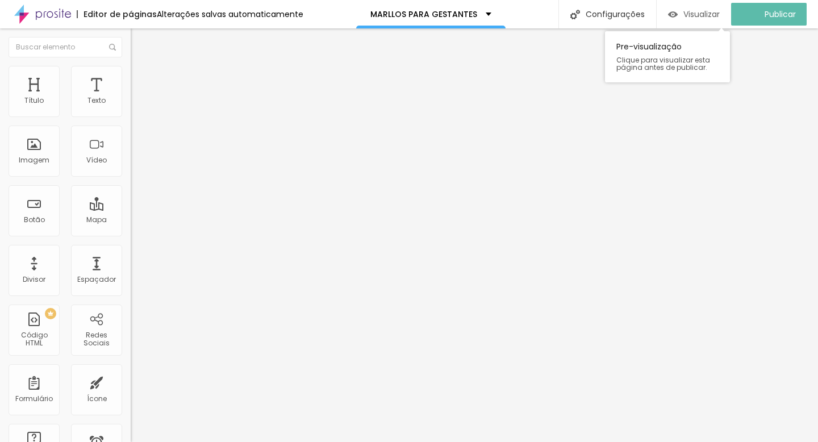
click at [717, 10] on span "Visualizar" at bounding box center [701, 14] width 36 height 9
click at [703, 11] on span "Visualizar" at bounding box center [711, 14] width 36 height 9
